Goal: Task Accomplishment & Management: Complete application form

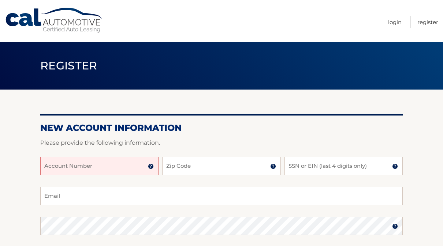
click at [45, 166] on input "Account Number" at bounding box center [99, 166] width 118 height 18
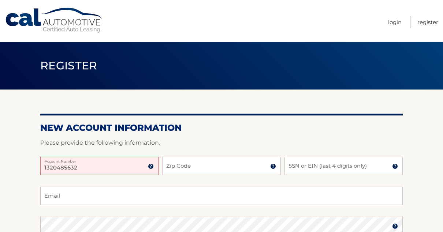
click at [143, 180] on div "1320485632 Account Number 11 digit account number provided on your coupon book …" at bounding box center [221, 172] width 362 height 30
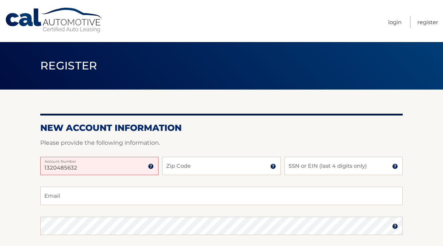
click at [152, 167] on img at bounding box center [151, 167] width 6 height 6
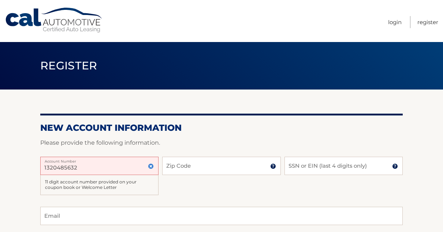
click at [76, 169] on input "1320485632" at bounding box center [99, 166] width 118 height 18
type input "1"
type input "1320485632"
click at [172, 190] on div "1320485632 Account Number 11 digit account number provided on your coupon book …" at bounding box center [221, 182] width 362 height 50
click at [188, 167] on input "Zip Code" at bounding box center [221, 166] width 118 height 18
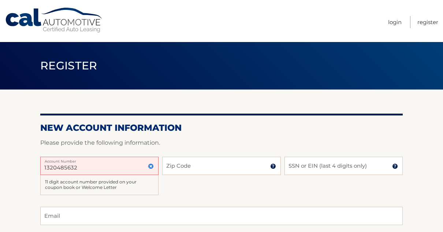
click at [273, 167] on img at bounding box center [273, 167] width 6 height 6
click at [167, 166] on input "Zip Code" at bounding box center [221, 166] width 118 height 18
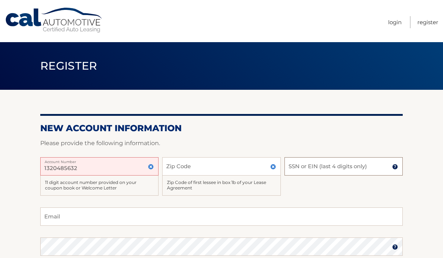
click at [294, 168] on input "SSN or EIN (last 4 digits only)" at bounding box center [343, 166] width 118 height 18
type input "8277"
click at [52, 215] on input "Email" at bounding box center [221, 216] width 362 height 18
type input "10473"
type input "[EMAIL_ADDRESS][DOMAIN_NAME]"
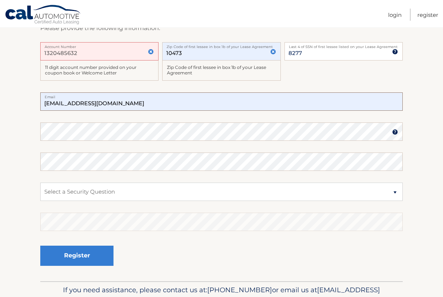
scroll to position [118, 0]
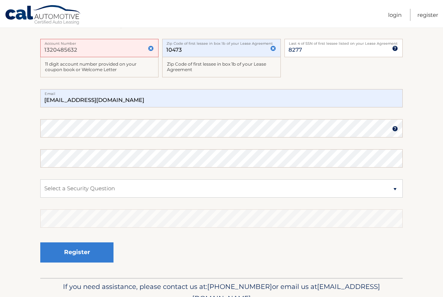
click at [394, 129] on img at bounding box center [395, 129] width 6 height 6
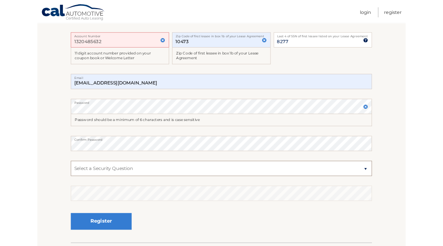
scroll to position [139, 0]
